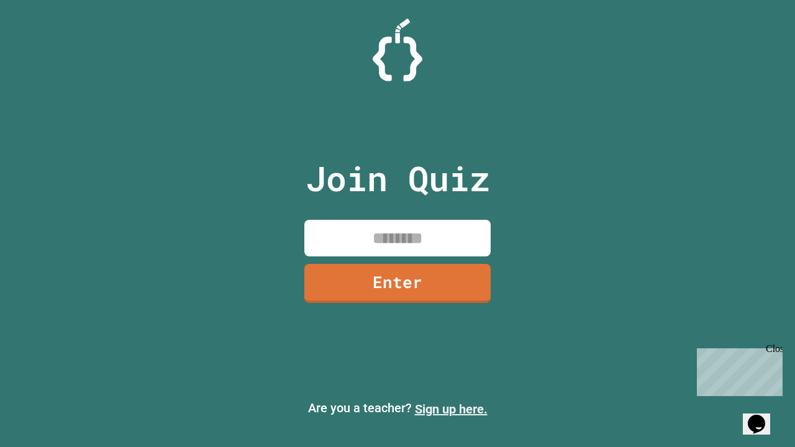
click at [451, 410] on link "Sign up here." at bounding box center [451, 409] width 73 height 15
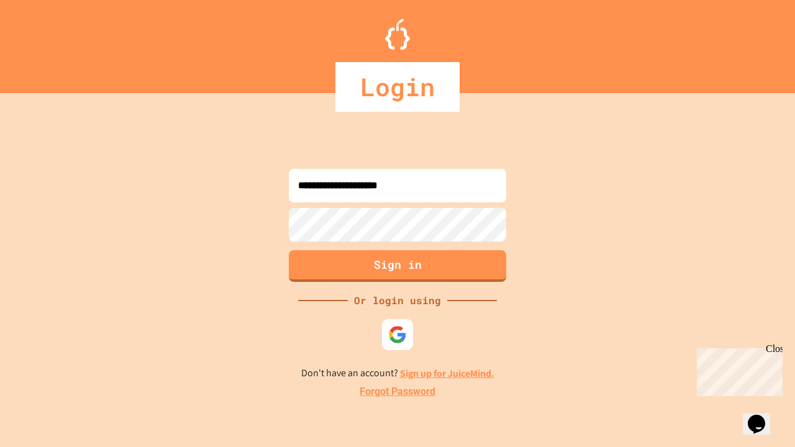
type input "**********"
